Goal: Task Accomplishment & Management: Complete application form

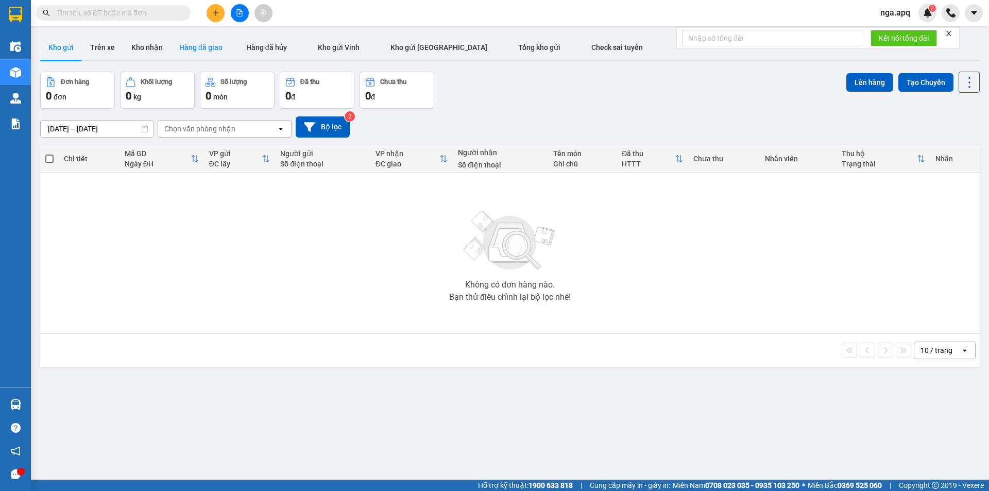
drag, startPoint x: 209, startPoint y: 17, endPoint x: 209, endPoint y: 44, distance: 26.8
click at [210, 37] on section "Kết quả tìm kiếm ( 0 ) Bộ lọc No Data nga.apq 2 Điều hành xe Kho hàng mới Quản …" at bounding box center [494, 245] width 989 height 491
click at [220, 3] on div "Kết quả tìm kiếm ( 0 ) Bộ lọc No Data nga.apq 2" at bounding box center [494, 13] width 989 height 26
click at [213, 12] on icon "plus" at bounding box center [215, 12] width 7 height 7
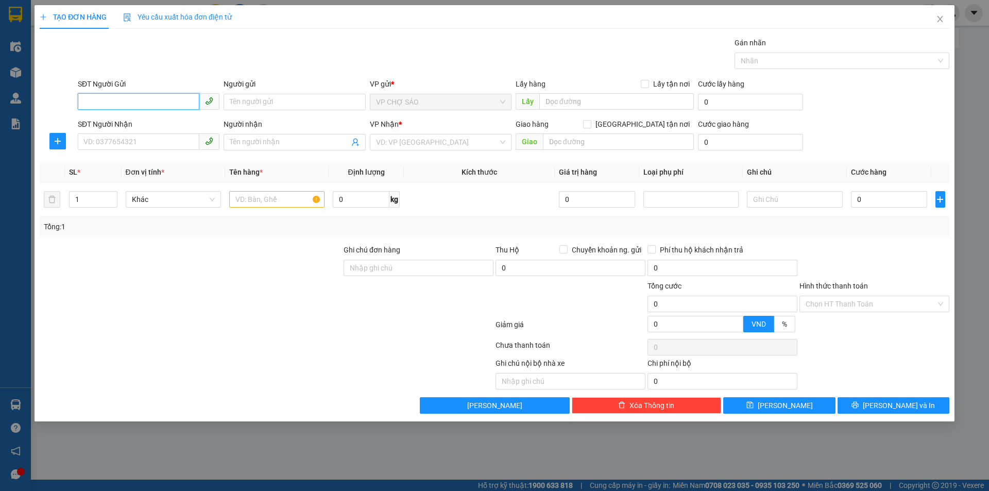
click at [87, 100] on input "SĐT Người Gửi" at bounding box center [139, 101] width 122 height 16
type input "0373910565"
click at [241, 98] on input "Người gửi" at bounding box center [295, 102] width 142 height 16
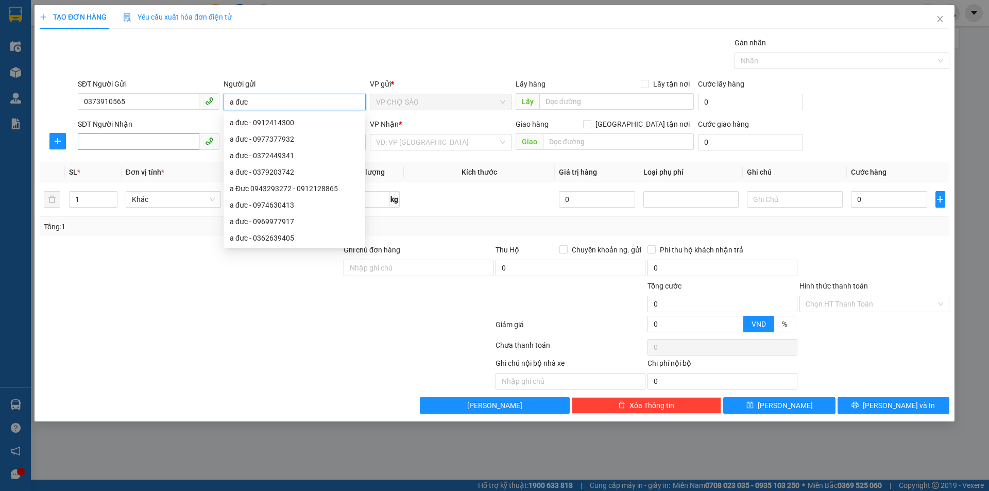
type input "a đưc"
click at [90, 146] on input "SĐT Người Nhận" at bounding box center [139, 141] width 122 height 16
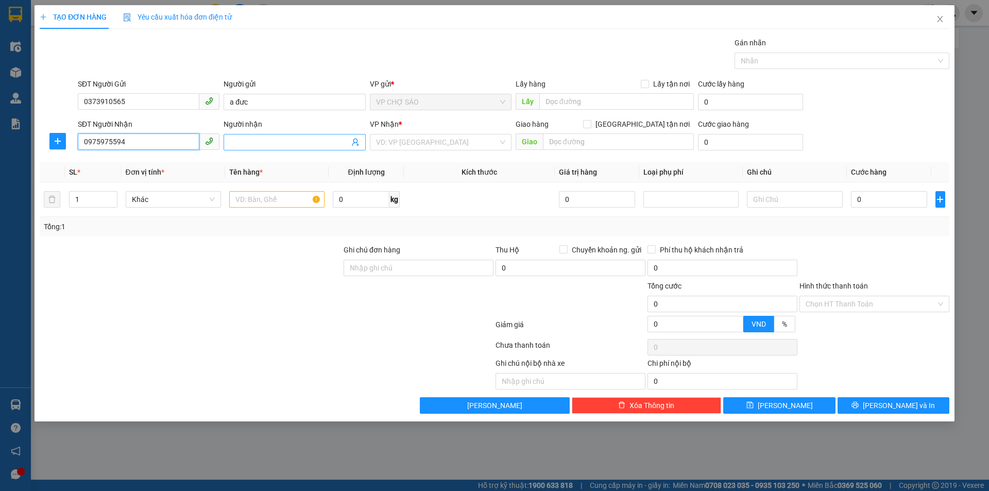
type input "0975975594"
click at [238, 141] on input "Người nhận" at bounding box center [289, 142] width 119 height 11
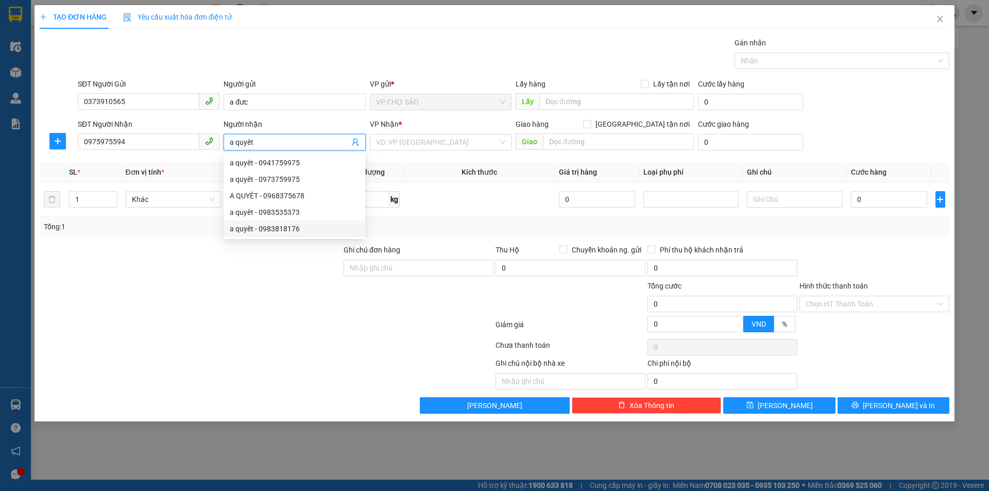
type input "a quyêt"
click at [238, 307] on div at bounding box center [191, 298] width 304 height 36
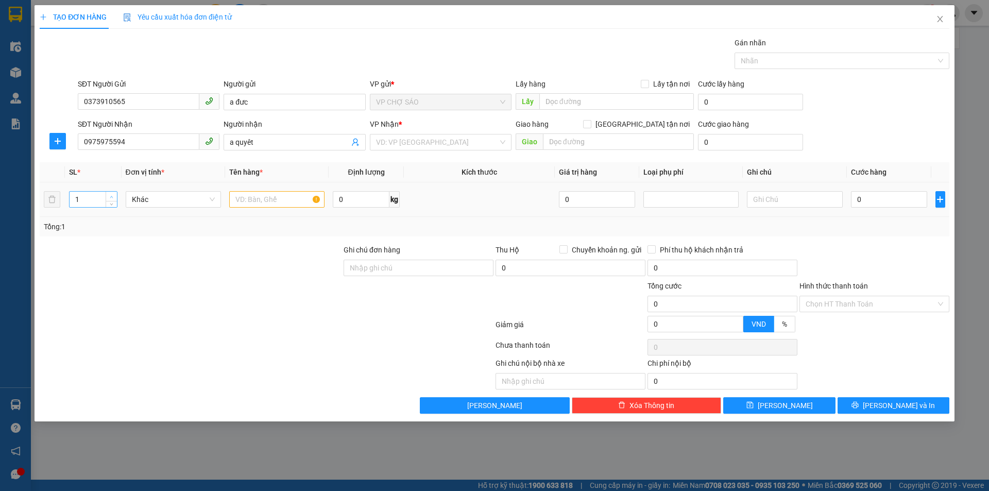
type input "2"
click at [115, 194] on span "Increase Value" at bounding box center [111, 196] width 11 height 9
click at [240, 202] on input "text" at bounding box center [276, 199] width 95 height 16
type input "phu tung máy"
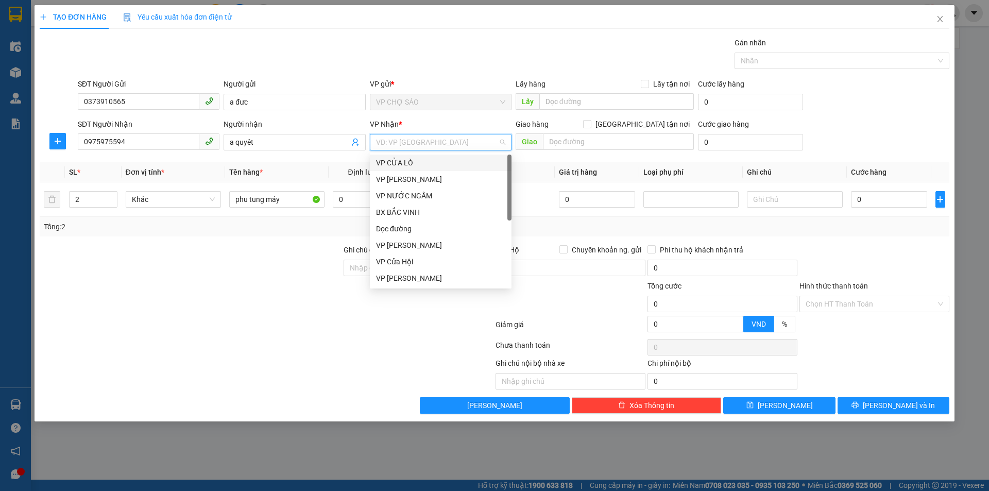
click at [444, 142] on input "search" at bounding box center [437, 141] width 122 height 15
click at [439, 278] on div "VP [PERSON_NAME]" at bounding box center [440, 275] width 129 height 11
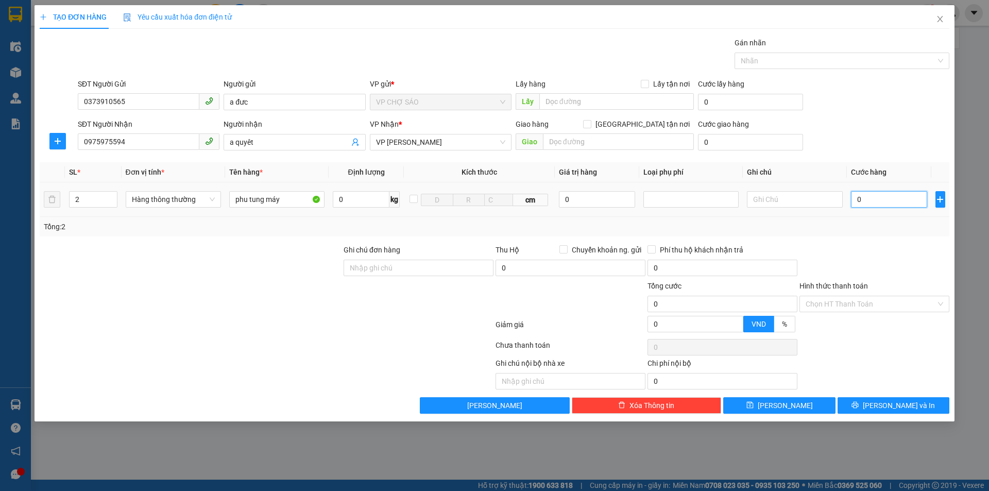
click at [860, 200] on input "0" at bounding box center [889, 199] width 77 height 16
type input "6"
type input "60"
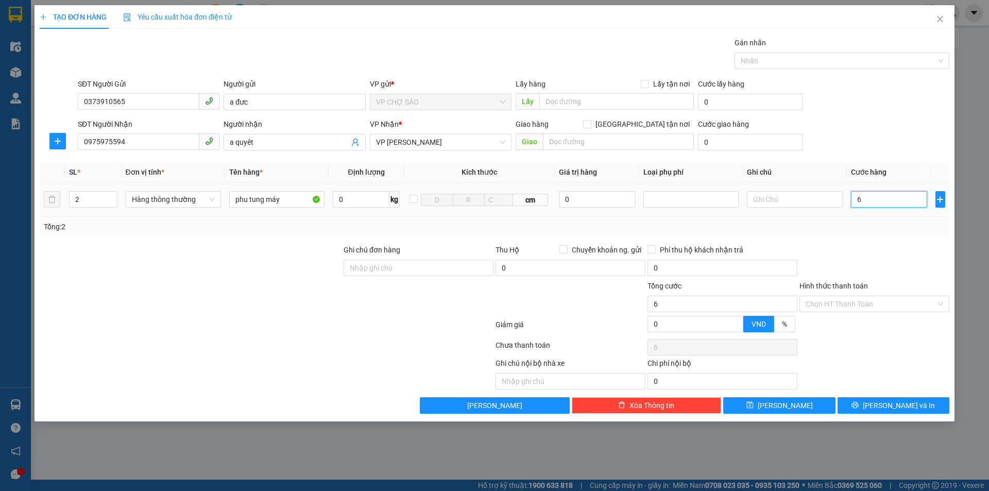
type input "60"
type input "600"
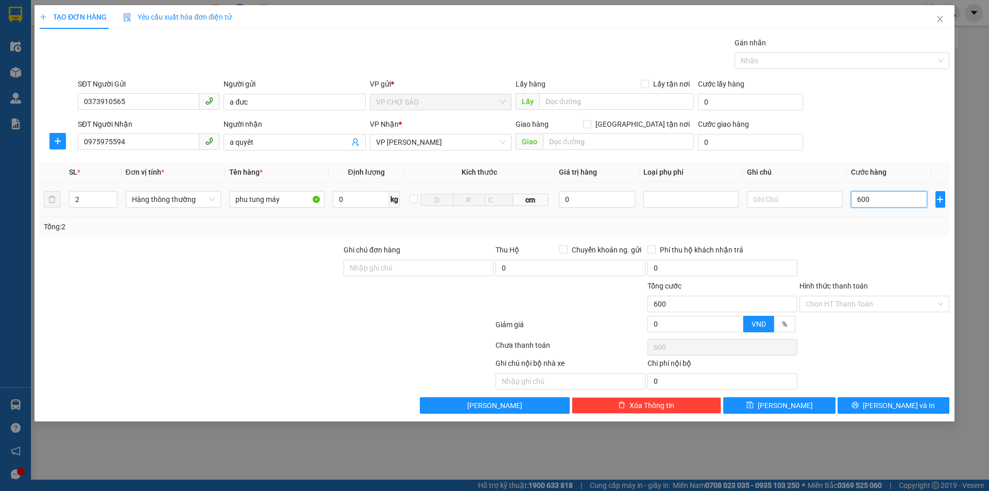
type input "6.000"
type input "60.000"
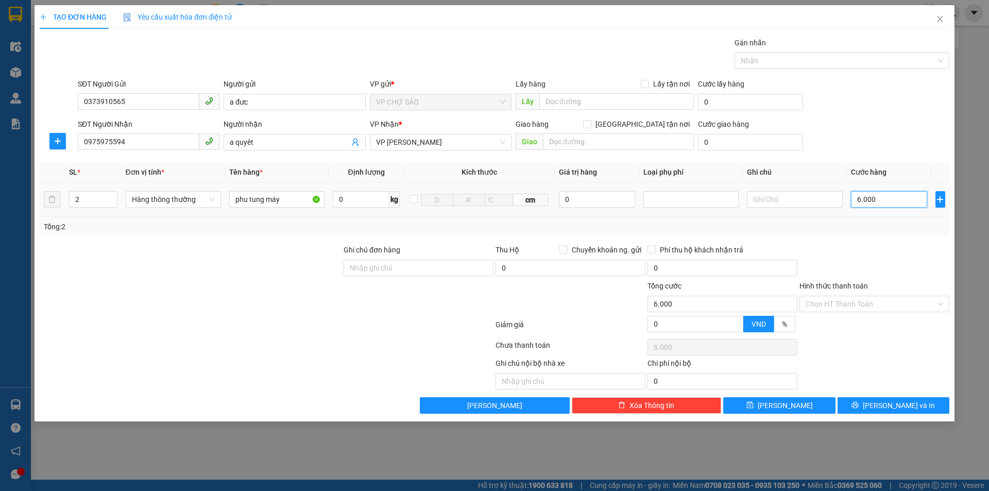
type input "60.000"
click at [889, 407] on span "[PERSON_NAME] và In" at bounding box center [899, 405] width 72 height 11
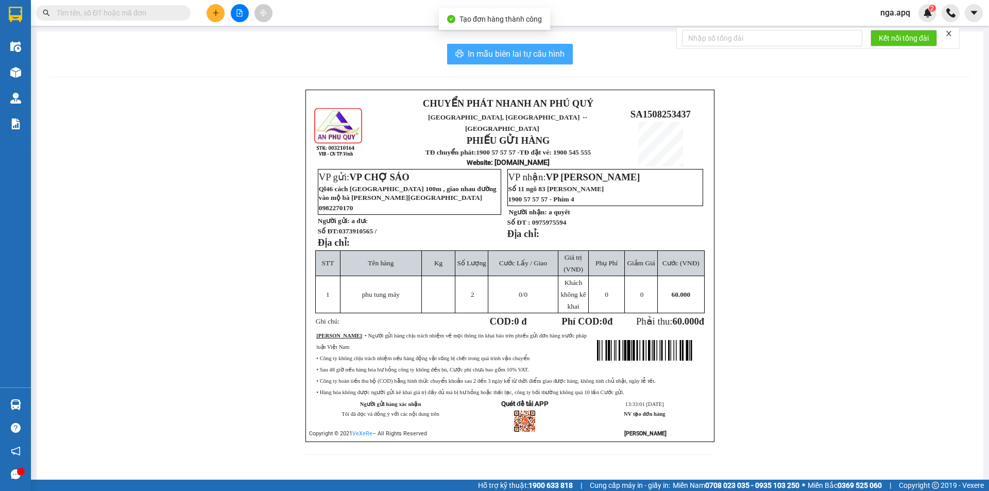
click at [512, 51] on span "In mẫu biên lai tự cấu hình" at bounding box center [516, 53] width 97 height 13
